Goal: Transaction & Acquisition: Book appointment/travel/reservation

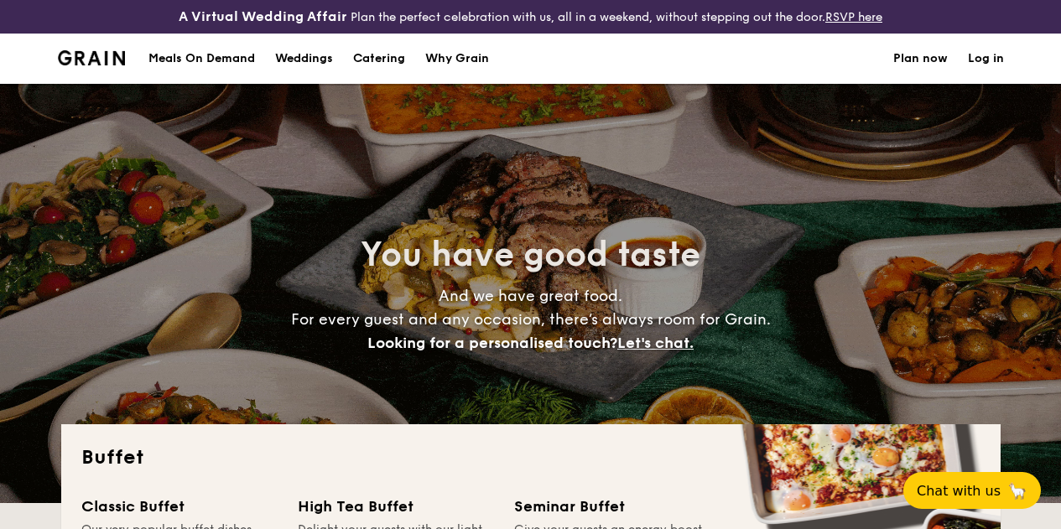
select select
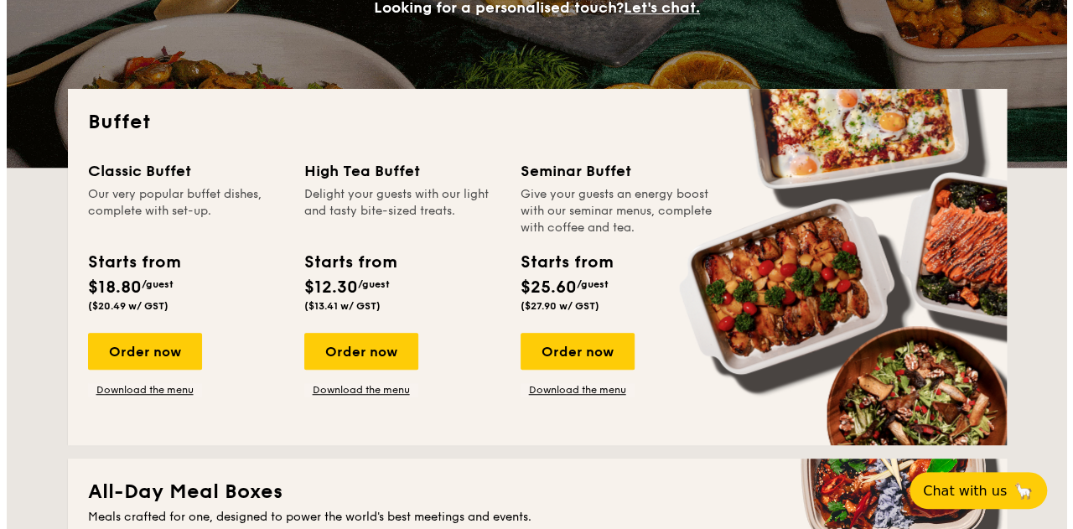
scroll to position [321, 0]
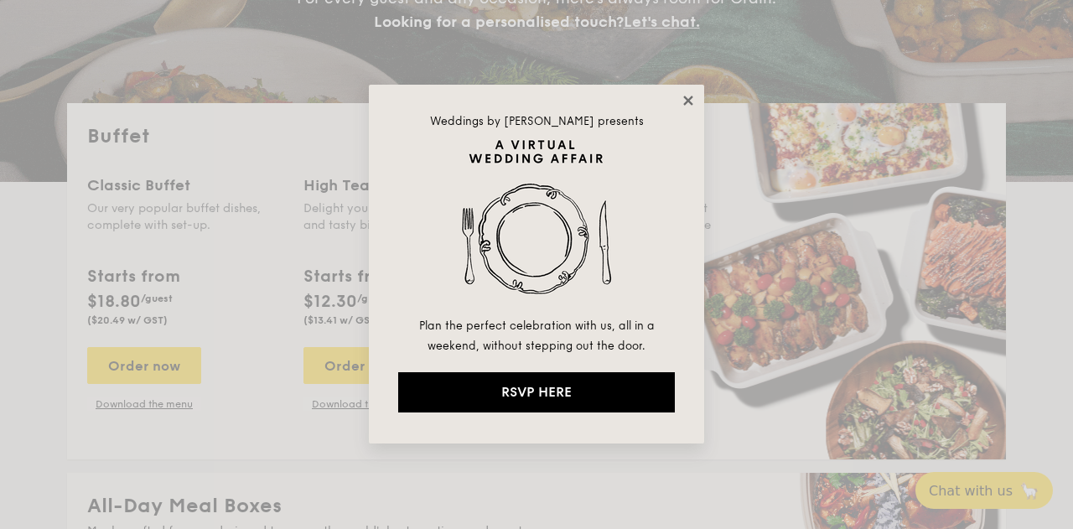
click at [691, 98] on icon at bounding box center [687, 100] width 9 height 9
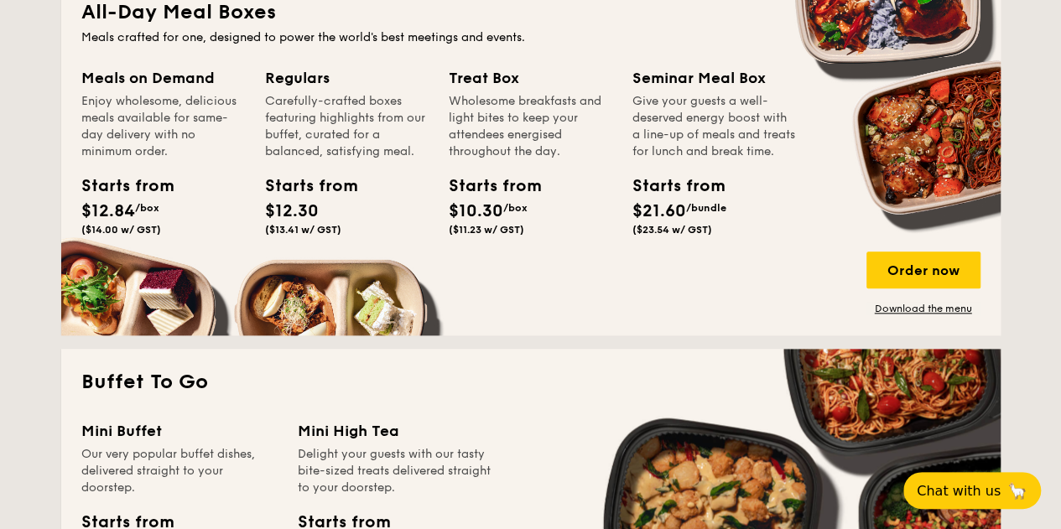
scroll to position [838, 0]
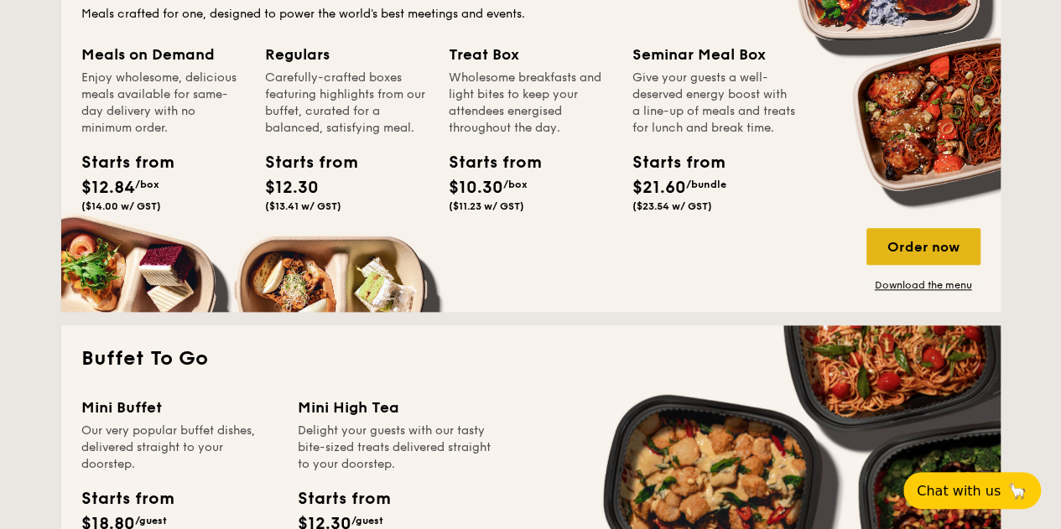
click at [949, 260] on div "Order now" at bounding box center [923, 246] width 114 height 37
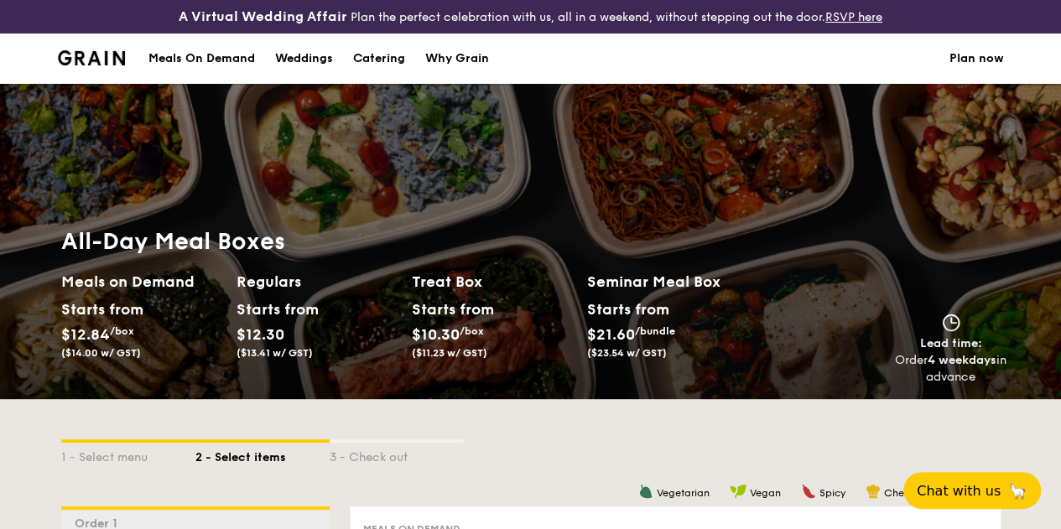
select select
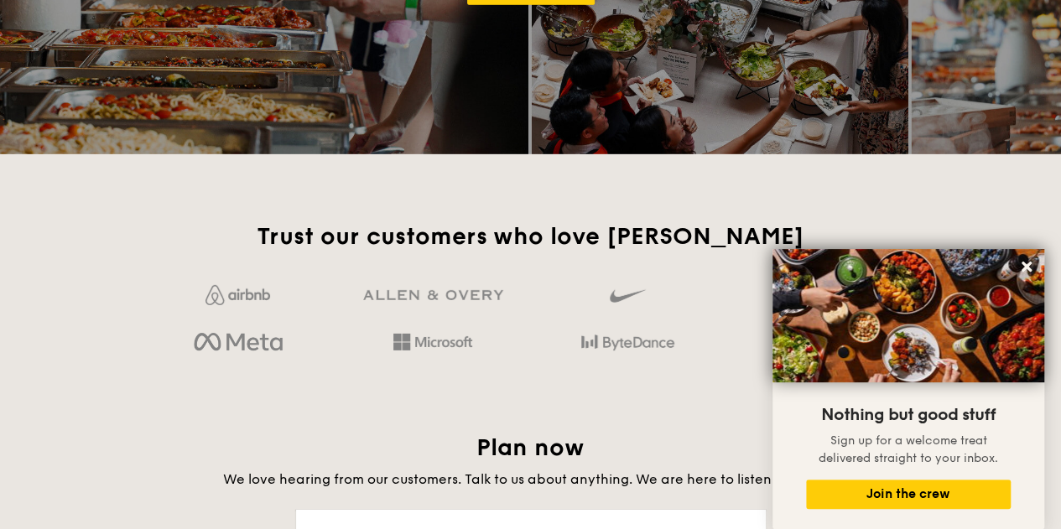
scroll to position [2349, 0]
